Goal: Transaction & Acquisition: Purchase product/service

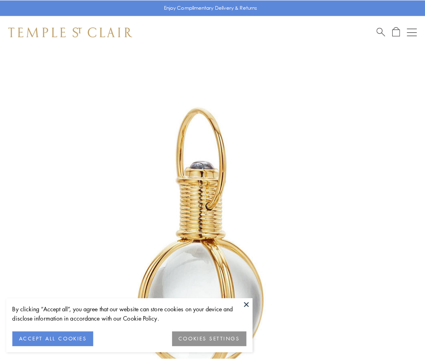
scroll to position [211, 0]
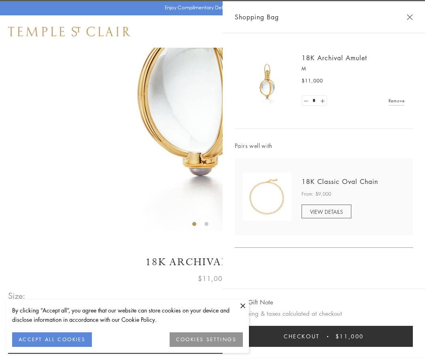
click at [323, 336] on button "Checkout $11,000" at bounding box center [324, 336] width 178 height 21
